Goal: Navigation & Orientation: Find specific page/section

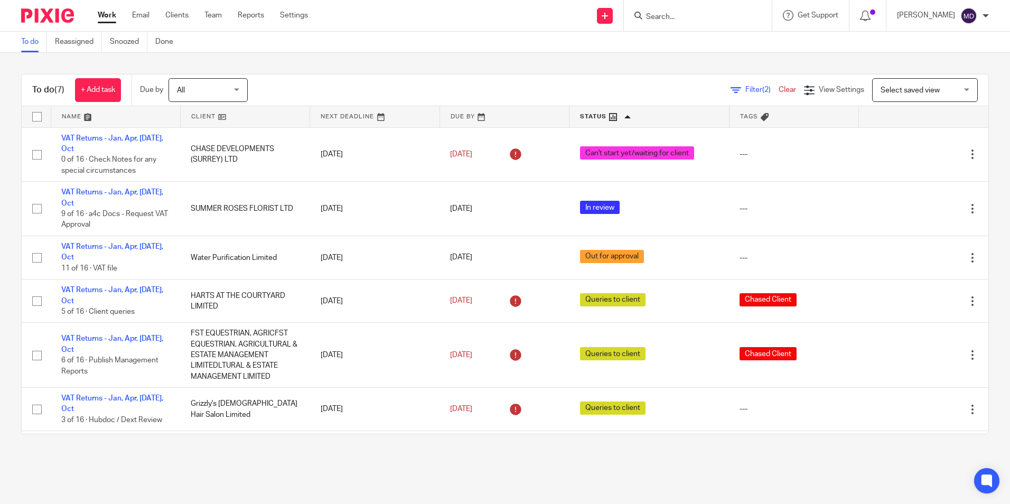
click at [369, 58] on div "To do (7) + Add task Due by All All Today Tomorrow This week Next week This mon…" at bounding box center [505, 254] width 1010 height 402
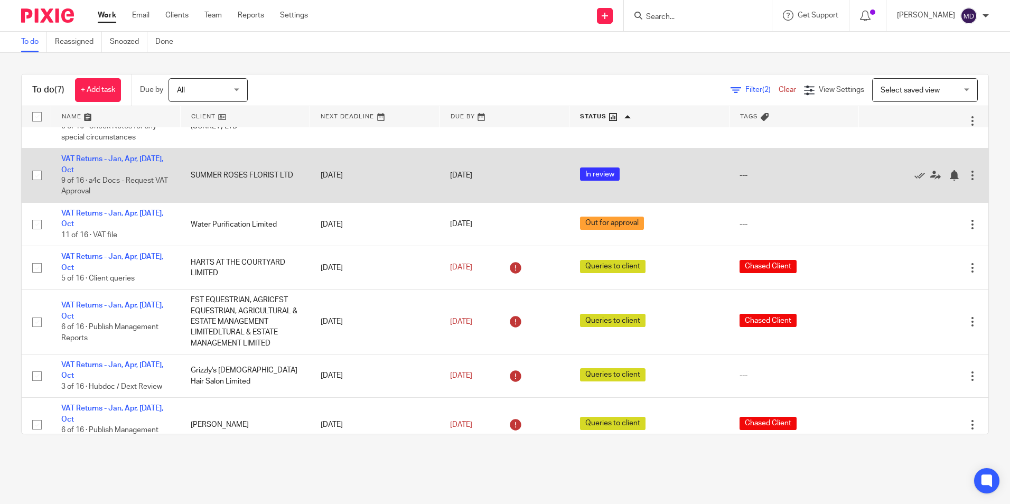
scroll to position [51, 0]
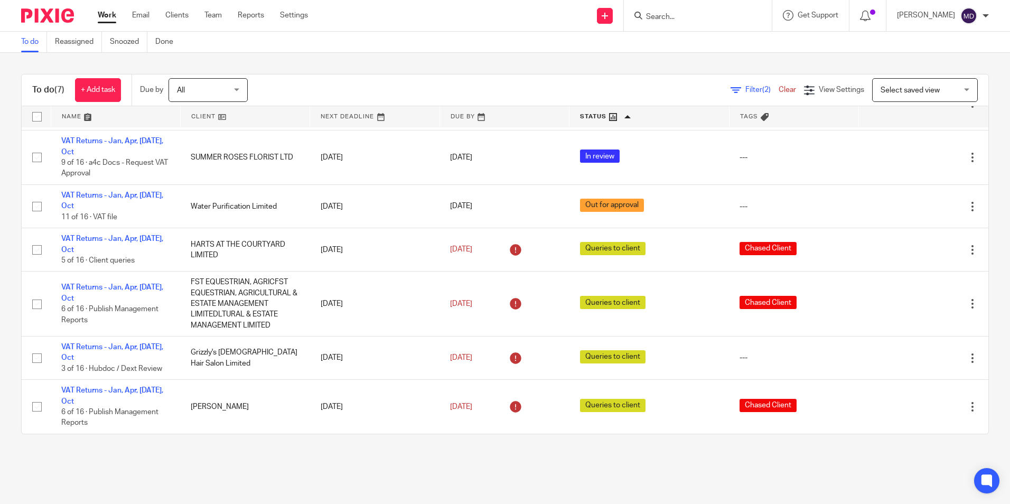
click at [511, 90] on div "Filter (2) Clear View Settings View Settings (2) Filters Clear Save Manage save…" at bounding box center [627, 90] width 722 height 24
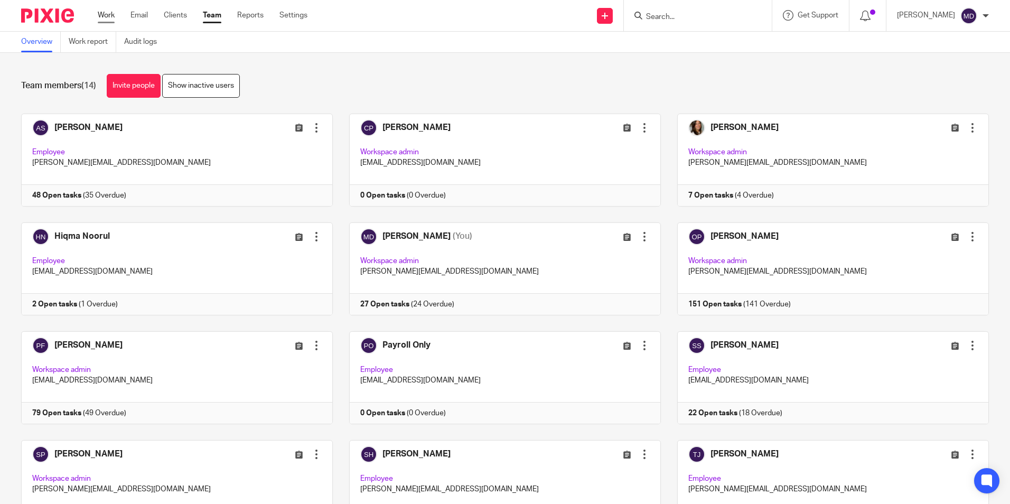
click at [106, 15] on link "Work" at bounding box center [106, 15] width 17 height 11
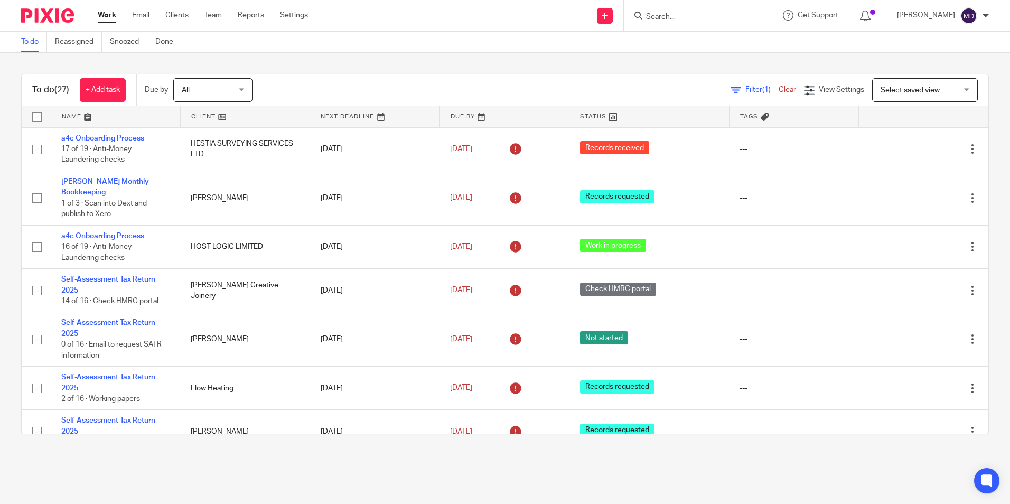
click at [590, 114] on link at bounding box center [648, 116] width 159 height 21
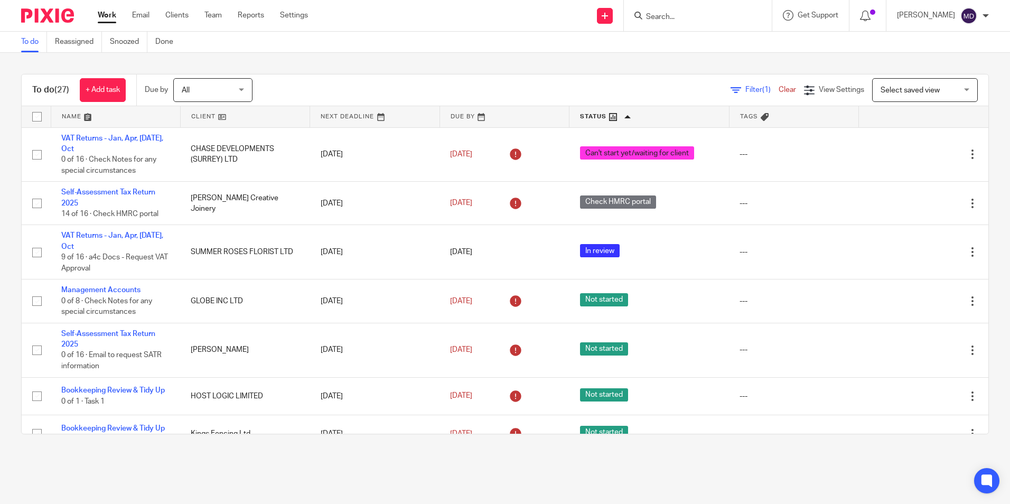
click at [77, 121] on link at bounding box center [115, 116] width 129 height 21
